Goal: Information Seeking & Learning: Check status

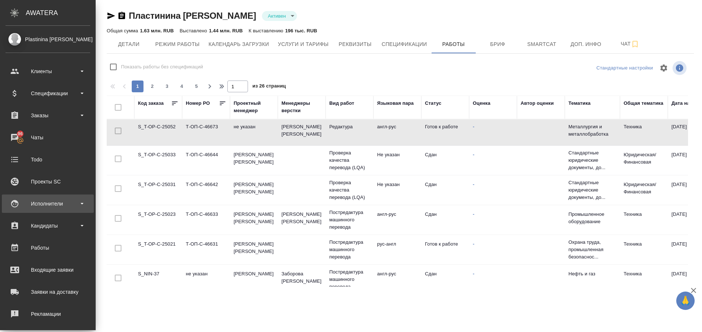
click at [30, 202] on div "Исполнители" at bounding box center [48, 203] width 85 height 11
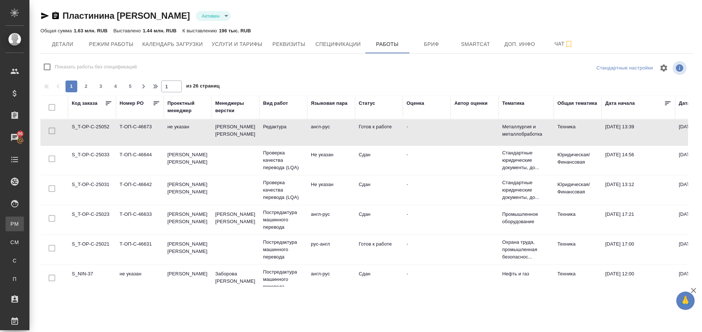
click at [24, 219] on link "PM Для PM/LQA" at bounding box center [15, 224] width 18 height 15
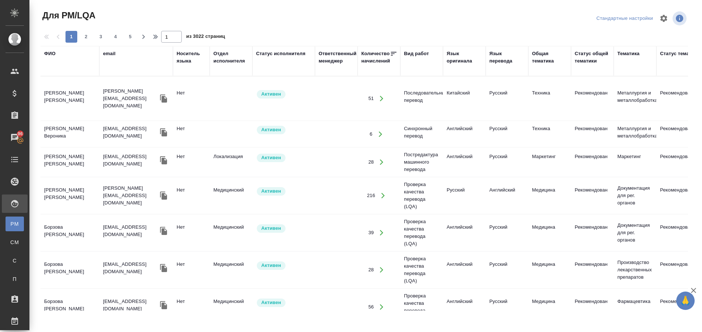
click at [50, 56] on div "ФИО" at bounding box center [49, 53] width 11 height 7
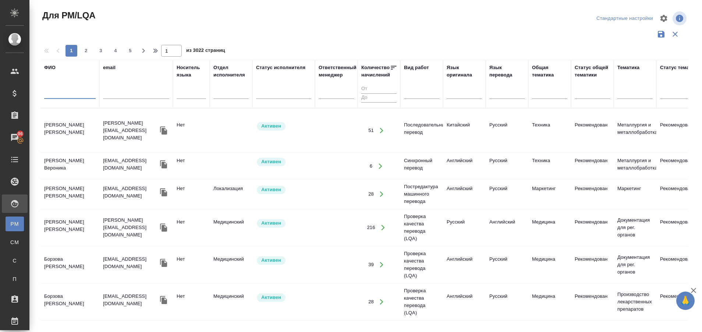
click at [54, 93] on input "text" at bounding box center [70, 94] width 52 height 9
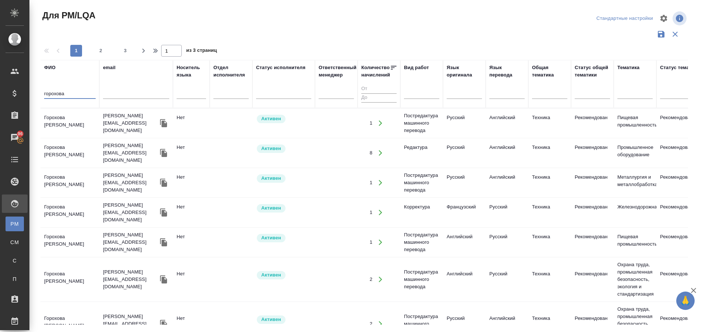
type input "горохова"
click at [52, 120] on td "Горохова Александра" at bounding box center [69, 123] width 59 height 26
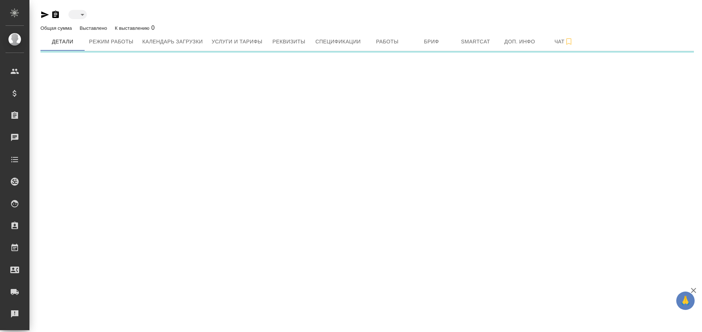
type input "active"
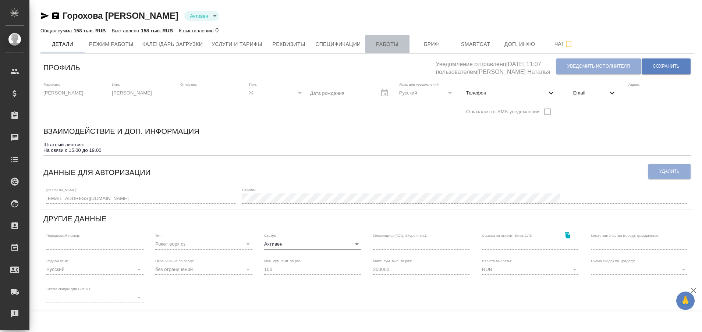
click at [381, 45] on span "Работы" at bounding box center [387, 44] width 35 height 9
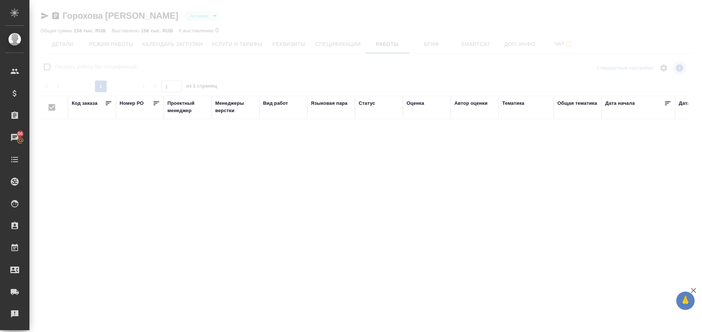
checkbox input "false"
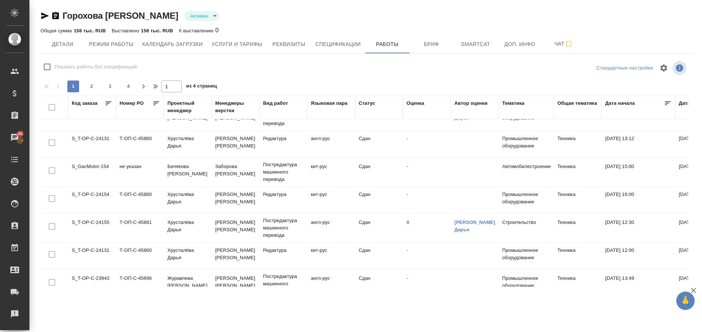
scroll to position [549, 0]
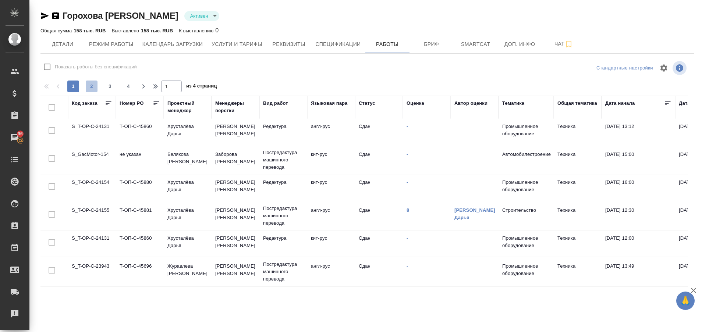
click at [91, 86] on span "2" at bounding box center [92, 86] width 12 height 7
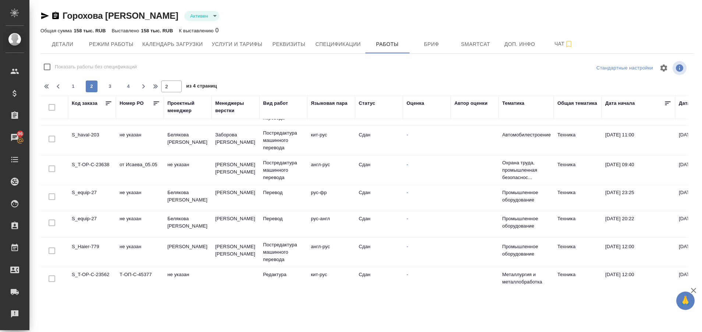
scroll to position [553, 0]
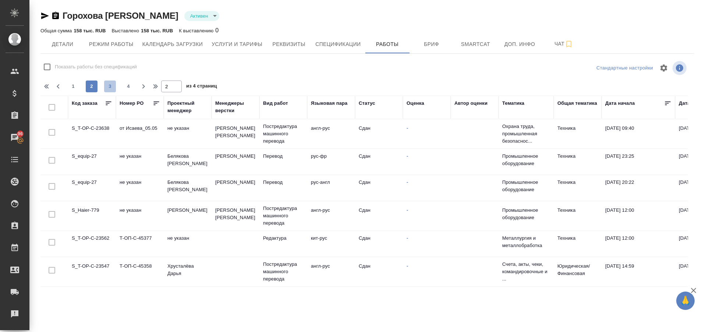
click at [112, 87] on span "3" at bounding box center [110, 86] width 12 height 7
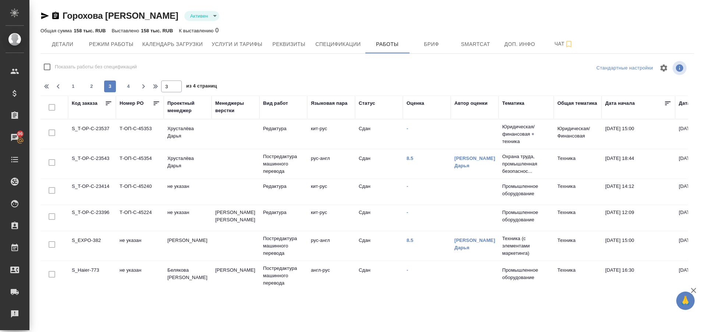
scroll to position [583, 0]
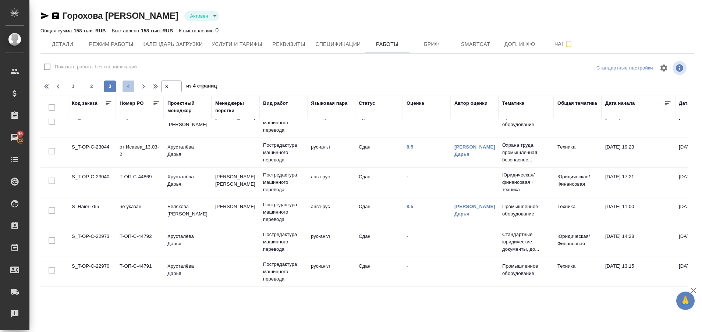
click at [127, 89] on span "4" at bounding box center [129, 86] width 12 height 7
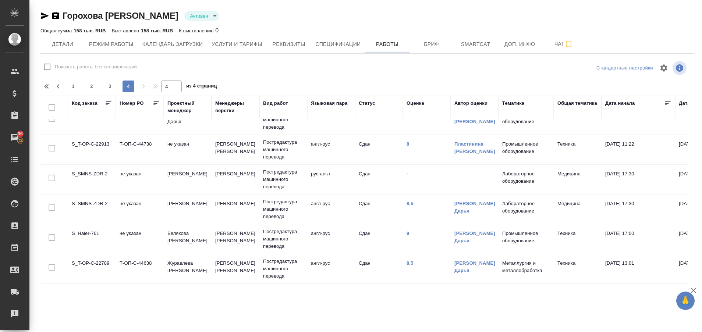
scroll to position [0, 0]
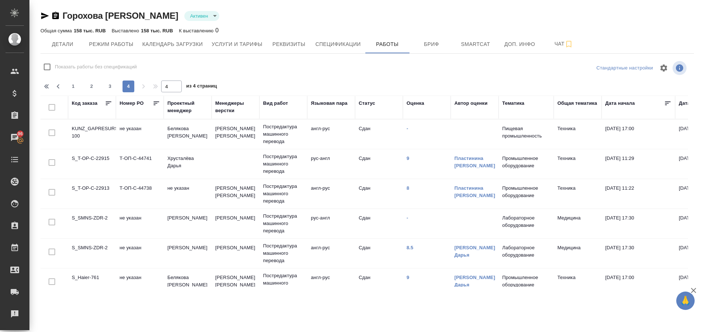
click at [74, 79] on div at bounding box center [367, 79] width 654 height 4
click at [73, 86] on span "1" at bounding box center [73, 86] width 12 height 7
type input "1"
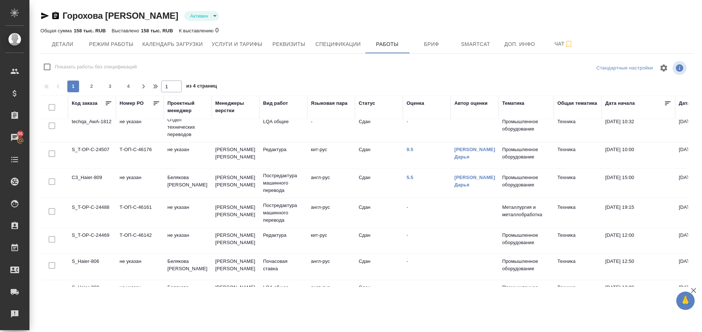
scroll to position [194, 0]
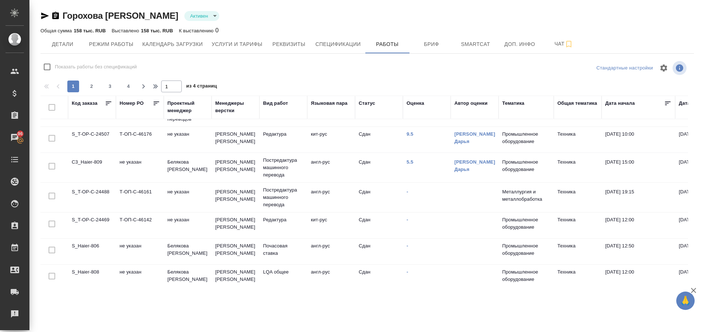
click at [414, 162] on td "5.5" at bounding box center [427, 168] width 48 height 26
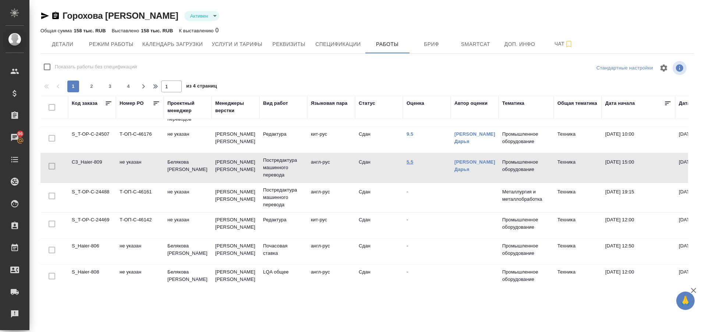
click at [410, 160] on link "5.5" at bounding box center [410, 162] width 7 height 6
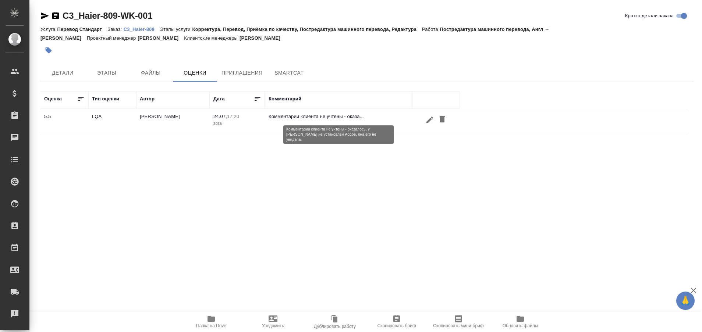
click at [295, 117] on p "Комментарии клиента не учтены - оказа..." at bounding box center [339, 116] width 140 height 7
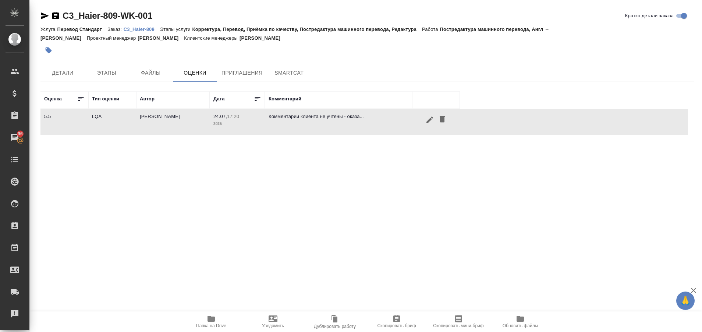
click at [280, 185] on div "Оценка Тип оценки Автор Дата Комментарий 5.5 LQA Румянцева Дарья 24.07, 17:20 2…" at bounding box center [364, 174] width 648 height 166
click at [137, 26] on p "C3_Haier-809" at bounding box center [142, 29] width 36 height 6
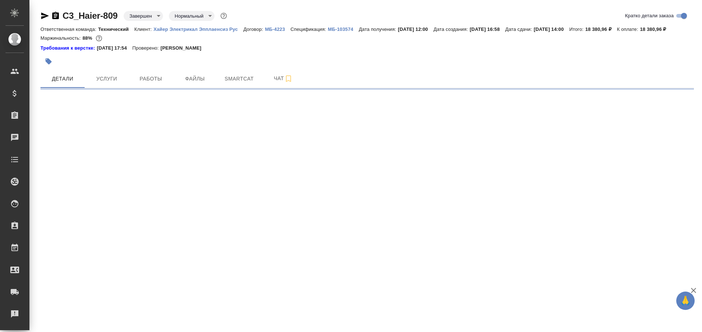
select select "RU"
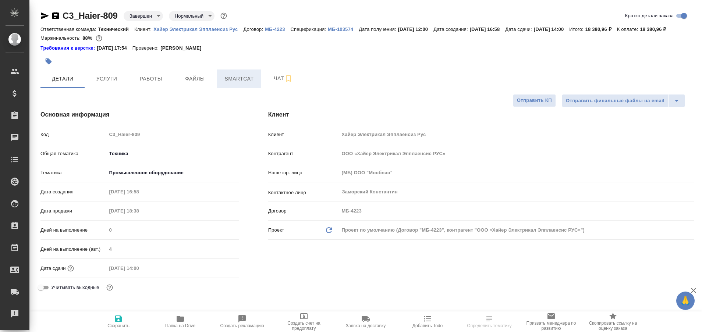
type textarea "x"
click at [275, 83] on span "Чат" at bounding box center [283, 78] width 35 height 9
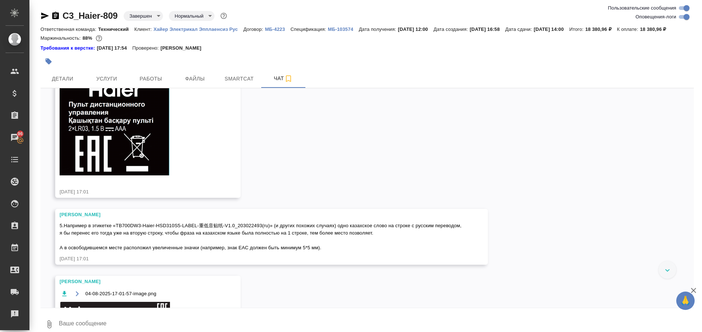
scroll to position [16738, 0]
